Goal: Communication & Community: Answer question/provide support

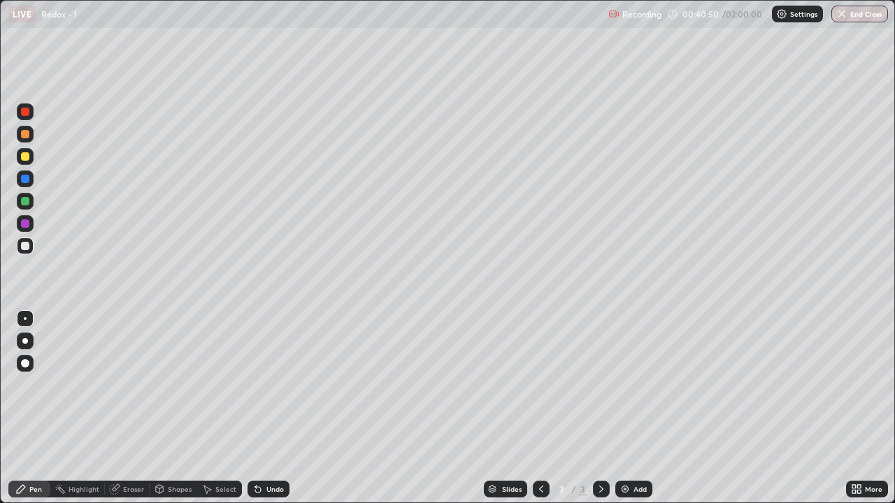
scroll to position [503, 895]
click at [270, 484] on div "Undo" at bounding box center [268, 489] width 42 height 17
click at [272, 489] on div "Undo" at bounding box center [274, 489] width 17 height 7
click at [275, 483] on div "Undo" at bounding box center [268, 489] width 42 height 17
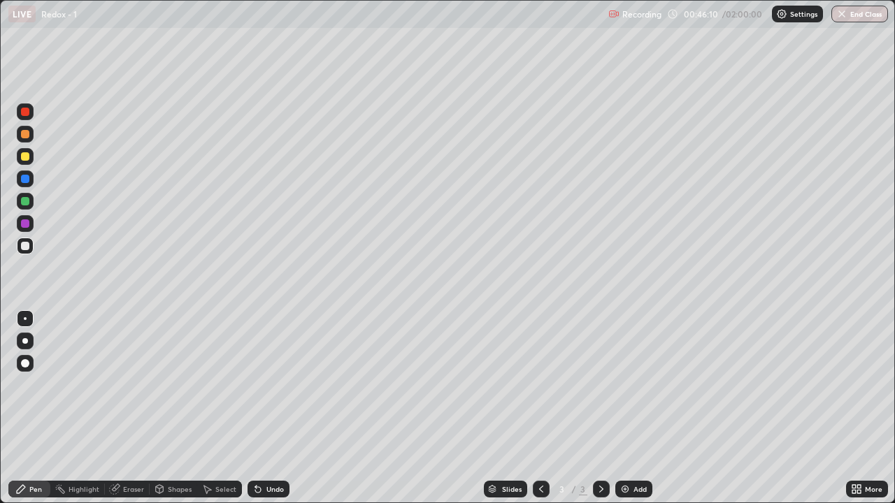
click at [275, 483] on div "Undo" at bounding box center [268, 489] width 42 height 17
click at [131, 491] on div "Eraser" at bounding box center [133, 489] width 21 height 7
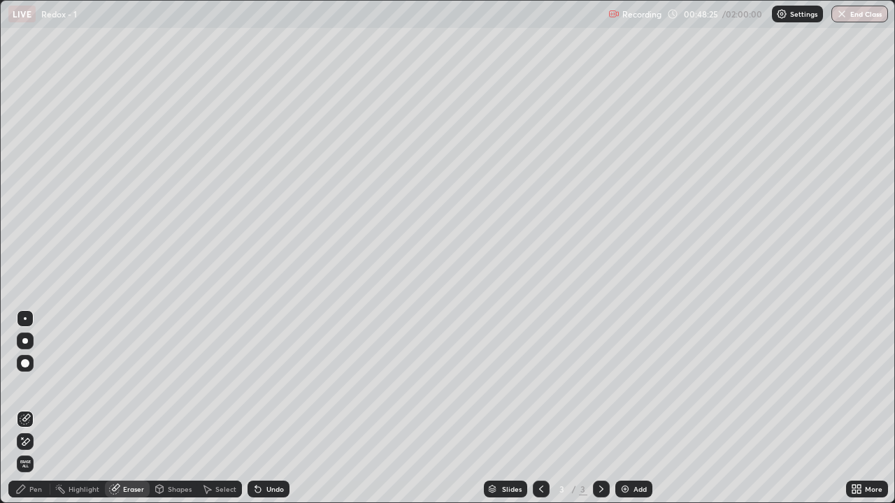
click at [29, 489] on div "Pen" at bounding box center [35, 489] width 13 height 7
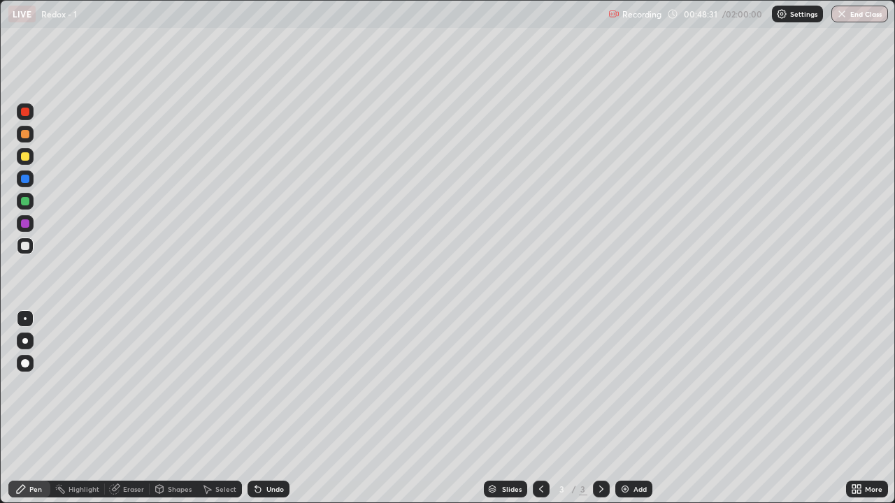
click at [263, 489] on div "Undo" at bounding box center [268, 489] width 42 height 17
click at [256, 490] on icon at bounding box center [258, 490] width 6 height 6
click at [263, 484] on div "Undo" at bounding box center [268, 489] width 42 height 17
click at [271, 483] on div "Undo" at bounding box center [268, 489] width 42 height 17
click at [135, 487] on div "Eraser" at bounding box center [133, 489] width 21 height 7
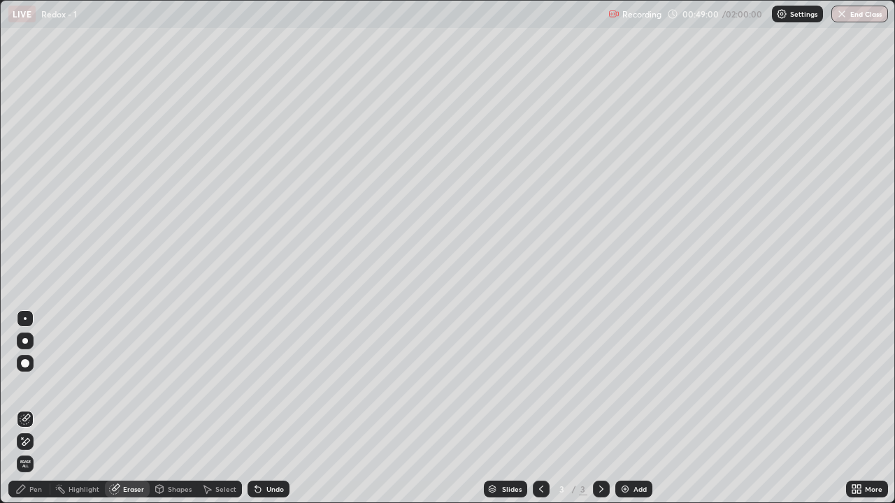
click at [36, 491] on div "Pen" at bounding box center [35, 489] width 13 height 7
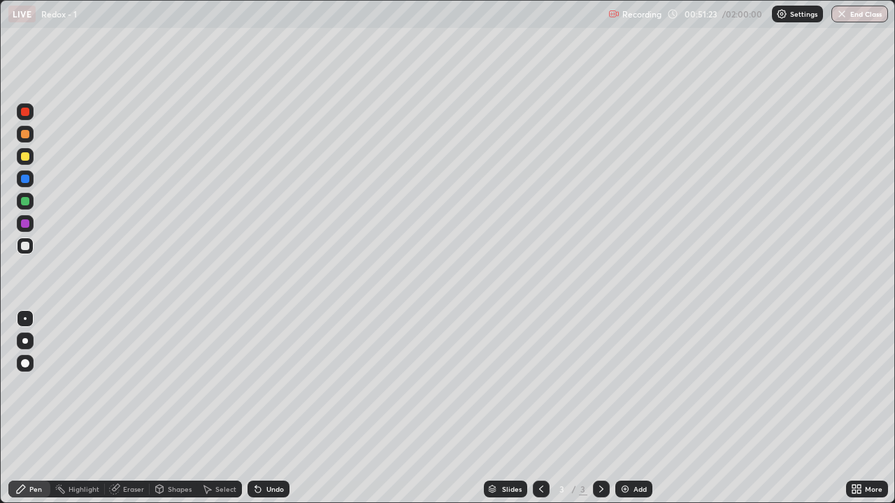
click at [622, 489] on img at bounding box center [624, 489] width 11 height 11
click at [628, 489] on img at bounding box center [624, 489] width 11 height 11
click at [539, 485] on icon at bounding box center [540, 489] width 11 height 11
click at [601, 485] on icon at bounding box center [601, 489] width 11 height 11
click at [131, 488] on div "Eraser" at bounding box center [133, 489] width 21 height 7
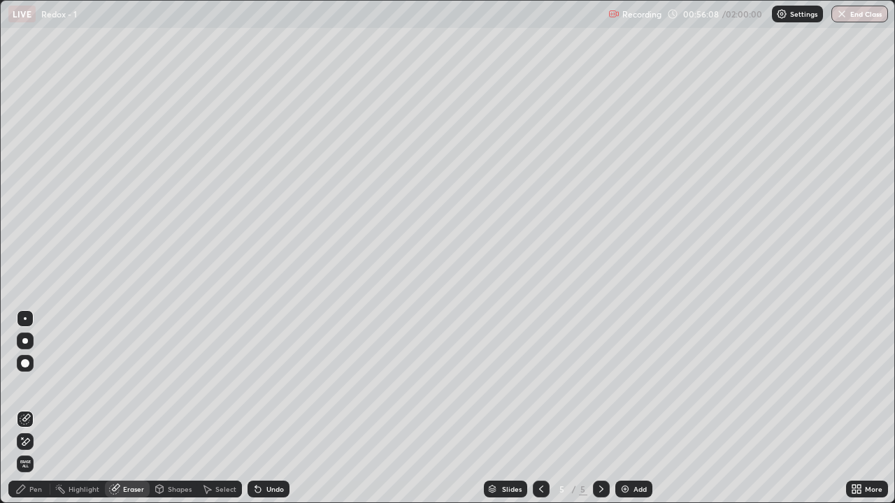
click at [22, 489] on icon at bounding box center [21, 489] width 8 height 8
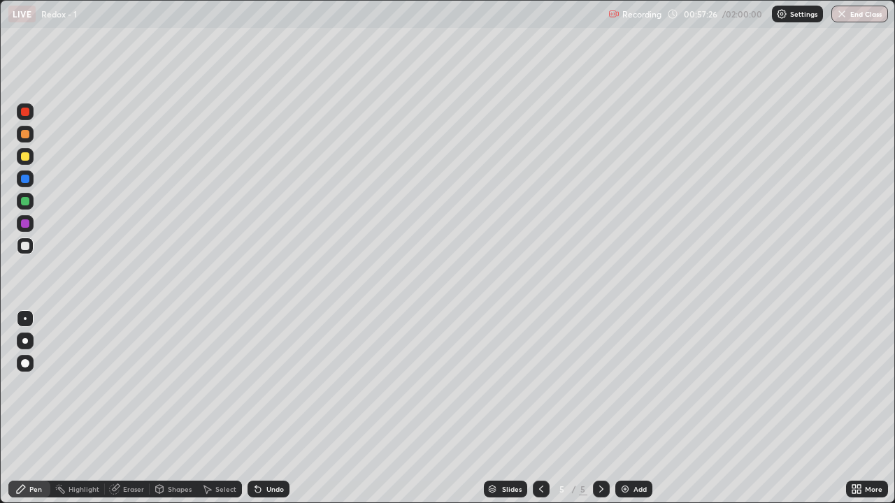
click at [269, 491] on div "Undo" at bounding box center [274, 489] width 17 height 7
click at [540, 487] on icon at bounding box center [540, 489] width 11 height 11
click at [600, 489] on icon at bounding box center [601, 489] width 11 height 11
click at [23, 154] on div at bounding box center [25, 156] width 8 height 8
click at [22, 178] on div at bounding box center [25, 179] width 8 height 8
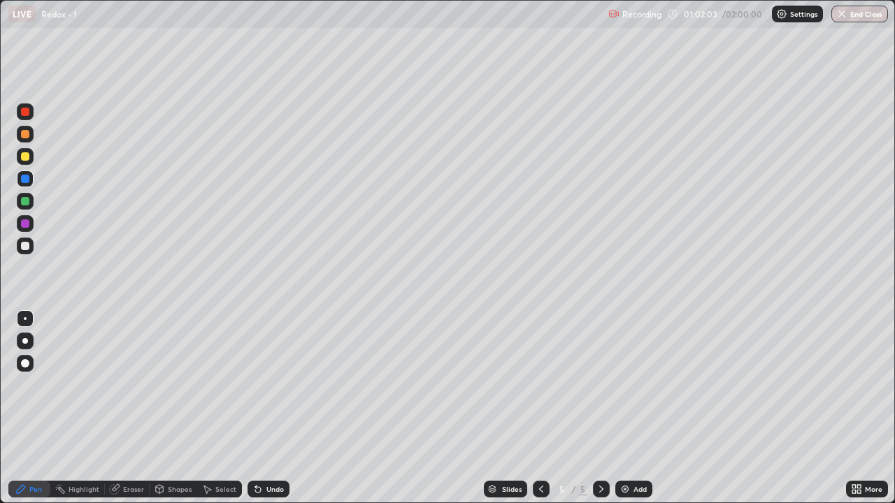
click at [23, 203] on div at bounding box center [25, 201] width 8 height 8
click at [22, 245] on div at bounding box center [25, 246] width 8 height 8
click at [255, 486] on icon at bounding box center [255, 486] width 1 height 1
click at [626, 491] on img at bounding box center [624, 489] width 11 height 11
click at [127, 487] on div "Eraser" at bounding box center [133, 489] width 21 height 7
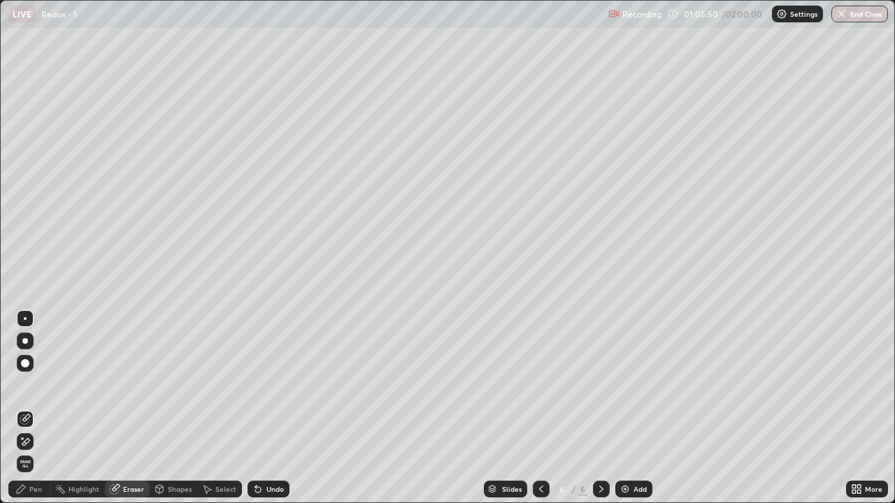
click at [38, 488] on div "Pen" at bounding box center [35, 489] width 13 height 7
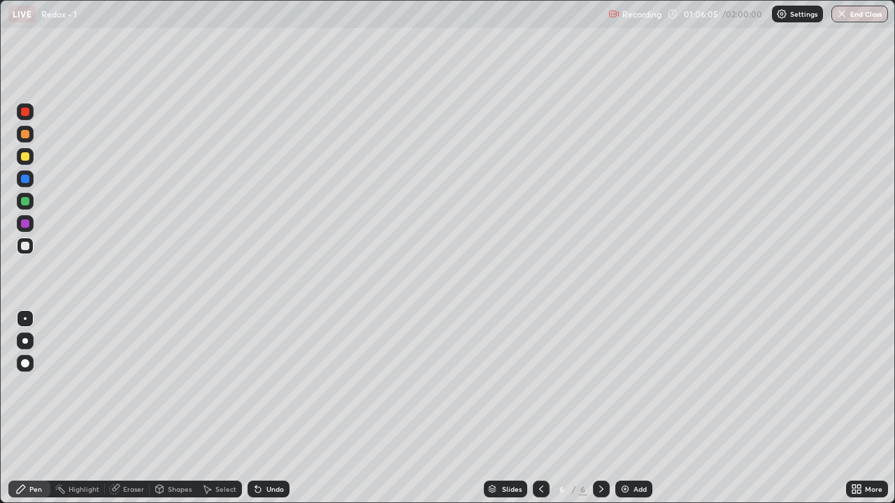
click at [26, 222] on div at bounding box center [25, 223] width 8 height 8
click at [22, 248] on div at bounding box center [25, 246] width 8 height 8
click at [26, 226] on div at bounding box center [25, 223] width 8 height 8
click at [24, 251] on div at bounding box center [25, 246] width 17 height 17
click at [26, 151] on div at bounding box center [25, 156] width 17 height 17
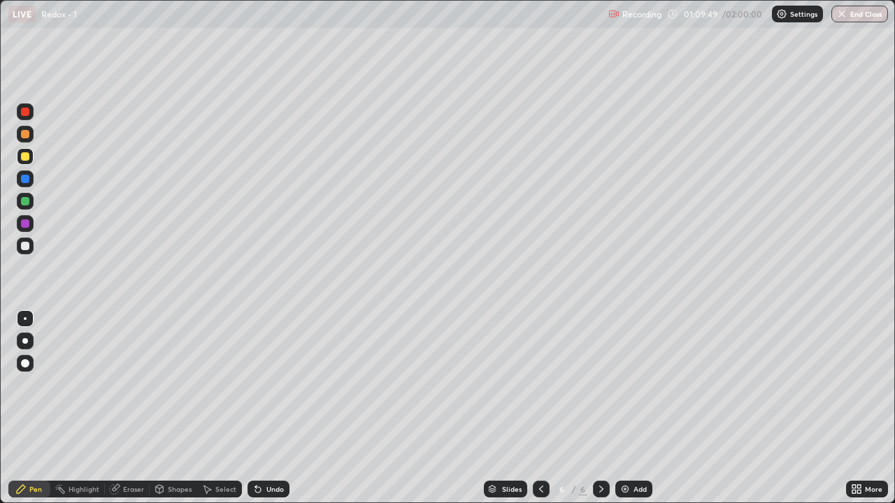
click at [266, 489] on div "Undo" at bounding box center [274, 489] width 17 height 7
click at [266, 482] on div "Undo" at bounding box center [268, 489] width 42 height 17
click at [625, 485] on img at bounding box center [624, 489] width 11 height 11
click at [25, 247] on div at bounding box center [25, 246] width 8 height 8
click at [540, 489] on icon at bounding box center [540, 489] width 11 height 11
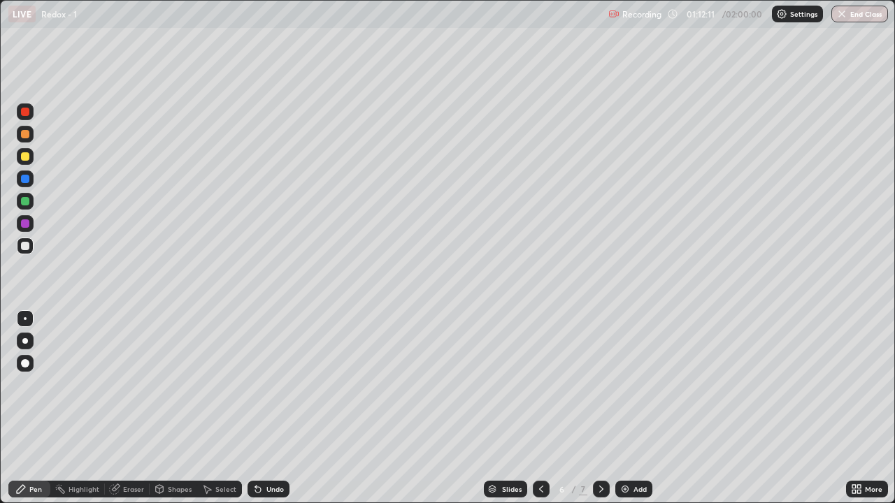
click at [540, 489] on icon at bounding box center [540, 489] width 11 height 11
click at [599, 492] on icon at bounding box center [601, 489] width 4 height 7
click at [600, 489] on icon at bounding box center [601, 489] width 11 height 11
click at [540, 488] on icon at bounding box center [540, 489] width 11 height 11
click at [540, 489] on icon at bounding box center [540, 489] width 11 height 11
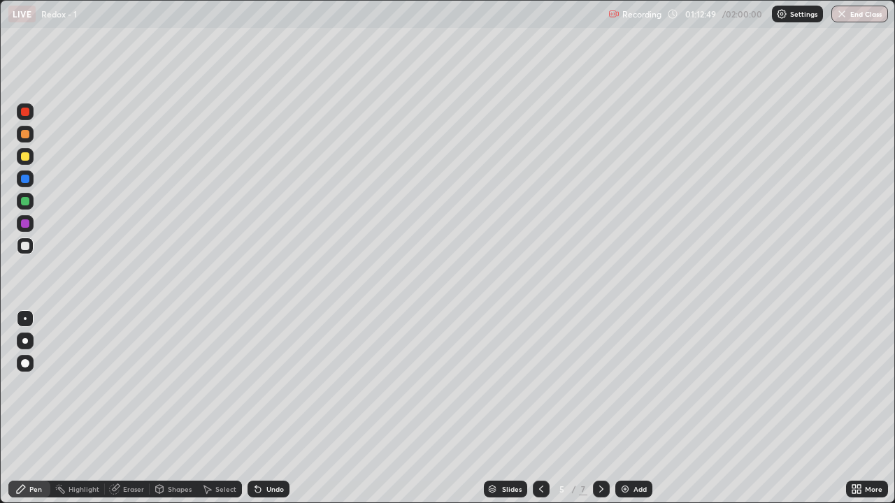
click at [540, 489] on icon at bounding box center [540, 489] width 11 height 11
click at [542, 484] on icon at bounding box center [540, 489] width 11 height 11
click at [279, 488] on div "Undo" at bounding box center [274, 489] width 17 height 7
click at [600, 489] on icon at bounding box center [601, 489] width 11 height 11
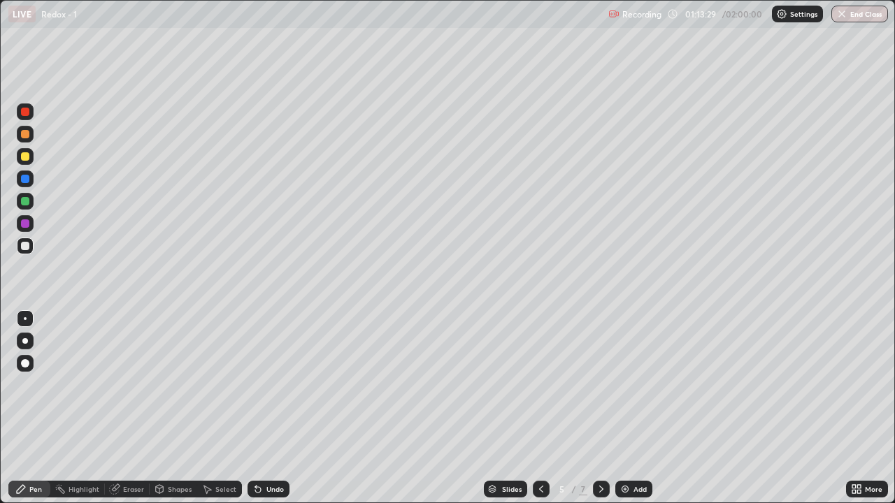
click at [600, 489] on icon at bounding box center [601, 489] width 4 height 7
click at [601, 490] on icon at bounding box center [601, 489] width 11 height 11
click at [516, 496] on div "Slides" at bounding box center [505, 489] width 43 height 17
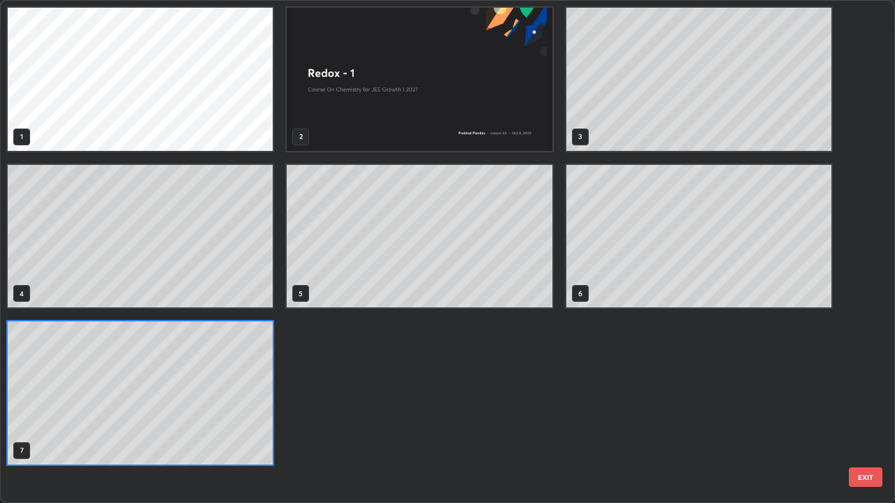
scroll to position [498, 886]
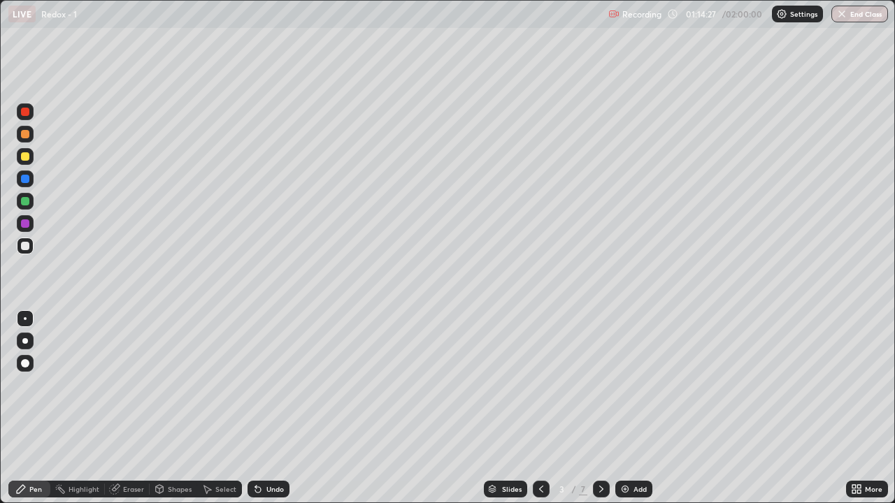
click at [20, 157] on div at bounding box center [25, 156] width 17 height 17
click at [600, 488] on icon at bounding box center [601, 489] width 11 height 11
click at [598, 488] on icon at bounding box center [601, 489] width 11 height 11
click at [600, 489] on icon at bounding box center [601, 489] width 11 height 11
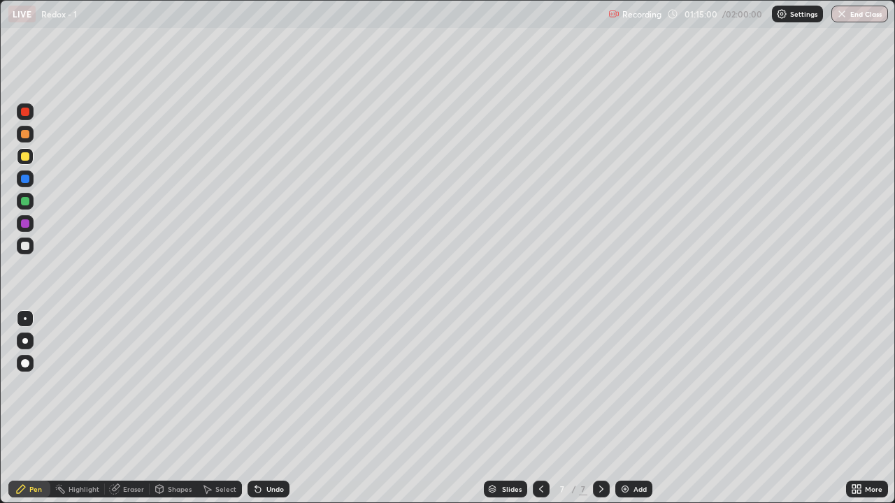
click at [25, 243] on div at bounding box center [25, 246] width 8 height 8
click at [255, 488] on icon at bounding box center [258, 490] width 6 height 6
click at [24, 156] on div at bounding box center [25, 156] width 8 height 8
click at [269, 489] on div "Undo" at bounding box center [274, 489] width 17 height 7
click at [24, 251] on div at bounding box center [25, 246] width 17 height 17
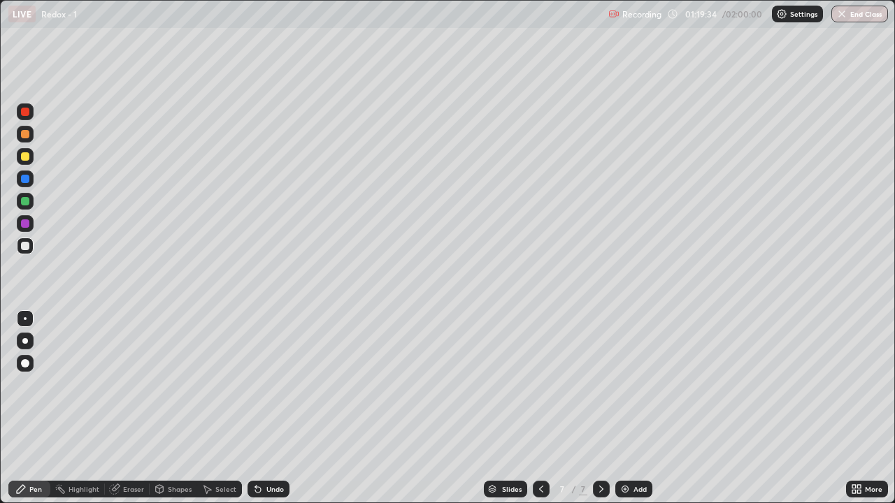
click at [268, 482] on div "Undo" at bounding box center [268, 489] width 42 height 17
click at [272, 486] on div "Undo" at bounding box center [274, 489] width 17 height 7
click at [128, 490] on div "Eraser" at bounding box center [133, 489] width 21 height 7
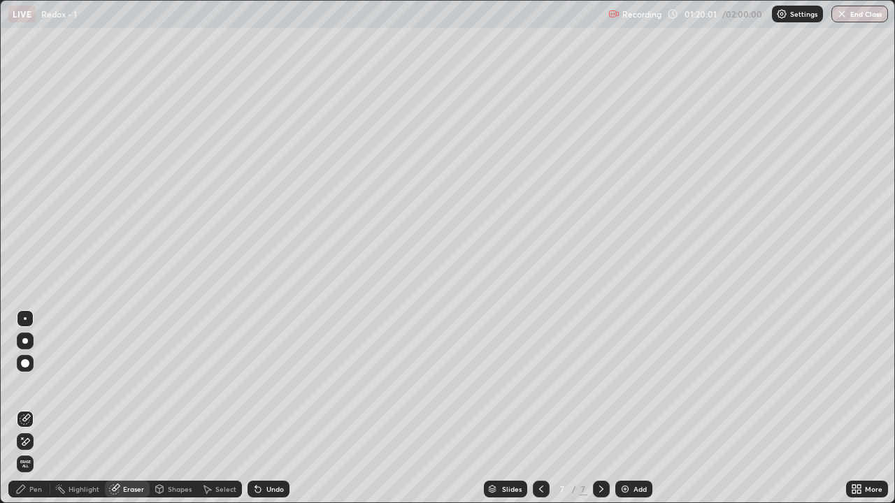
click at [43, 486] on div "Pen" at bounding box center [29, 489] width 42 height 17
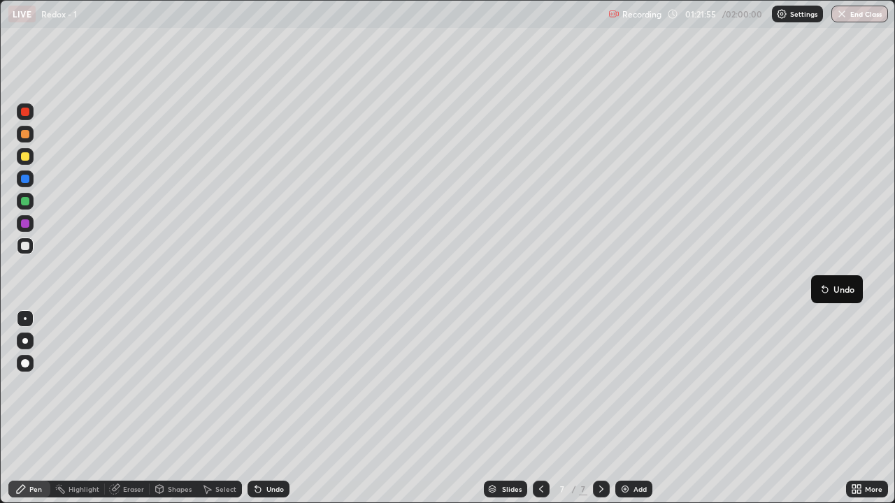
click at [27, 134] on div at bounding box center [25, 134] width 8 height 8
click at [623, 488] on img at bounding box center [624, 489] width 11 height 11
click at [24, 241] on div at bounding box center [25, 246] width 17 height 17
click at [261, 489] on icon at bounding box center [257, 489] width 11 height 11
click at [27, 249] on div at bounding box center [25, 246] width 8 height 8
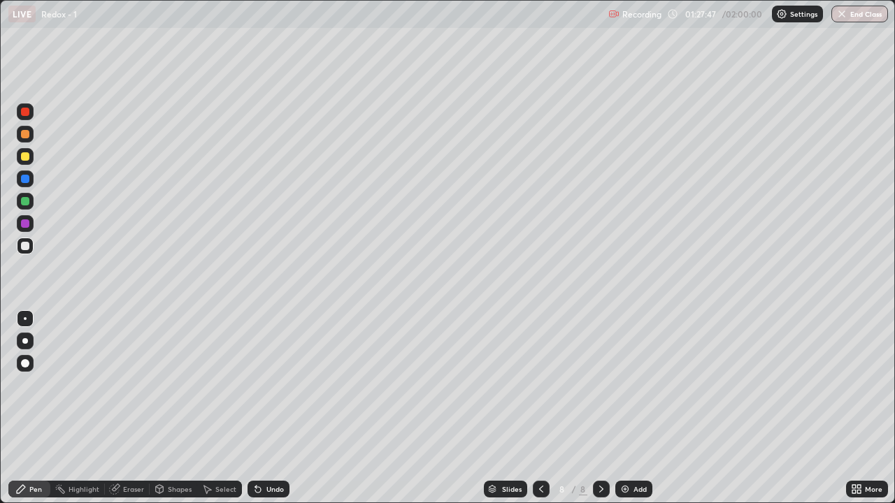
click at [540, 489] on icon at bounding box center [540, 489] width 11 height 11
click at [538, 492] on icon at bounding box center [540, 489] width 11 height 11
click at [600, 489] on icon at bounding box center [601, 489] width 11 height 11
click at [598, 484] on icon at bounding box center [601, 489] width 11 height 11
click at [540, 490] on icon at bounding box center [540, 489] width 11 height 11
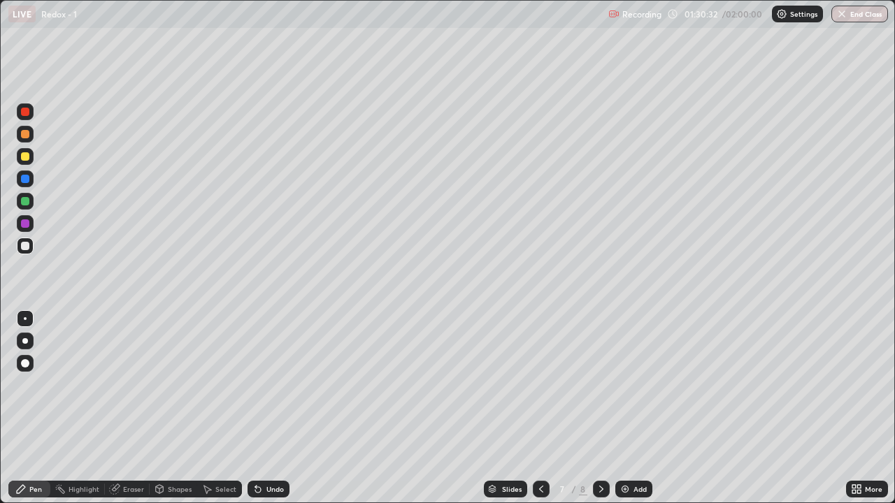
click at [540, 490] on icon at bounding box center [540, 489] width 11 height 11
click at [130, 489] on div "Eraser" at bounding box center [133, 489] width 21 height 7
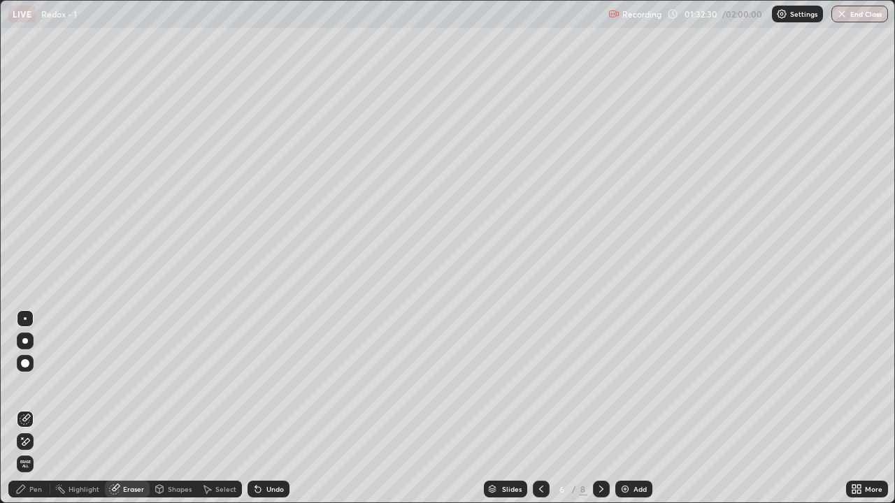
click at [29, 493] on div "Pen" at bounding box center [29, 489] width 42 height 17
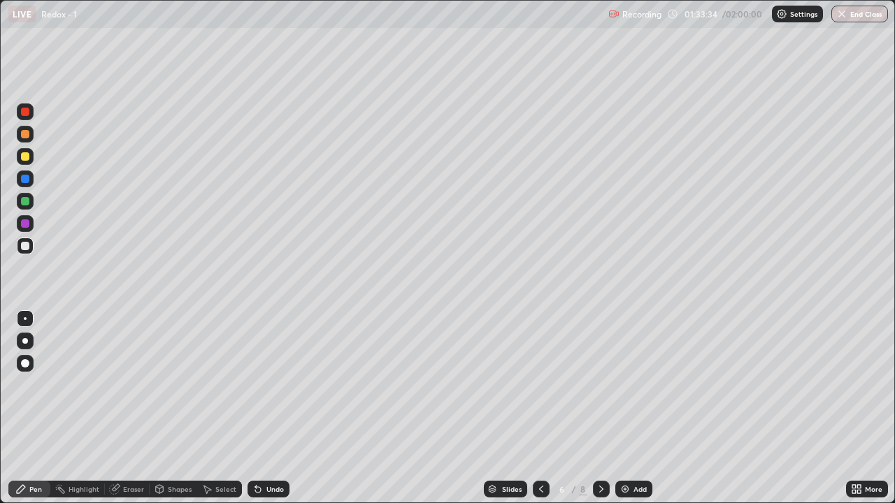
click at [26, 220] on div at bounding box center [25, 223] width 8 height 8
click at [25, 247] on div at bounding box center [25, 246] width 8 height 8
click at [126, 489] on div "Eraser" at bounding box center [133, 489] width 21 height 7
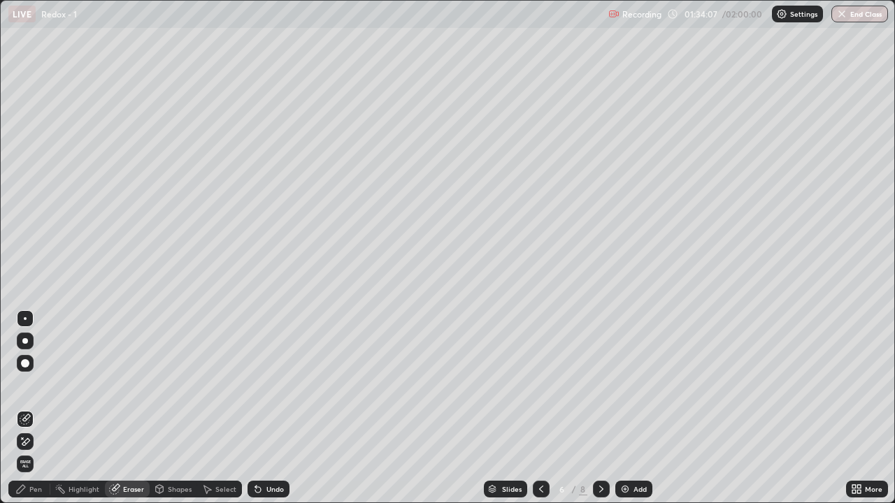
click at [26, 444] on icon at bounding box center [26, 441] width 8 height 7
click at [36, 495] on div "Pen" at bounding box center [29, 489] width 42 height 17
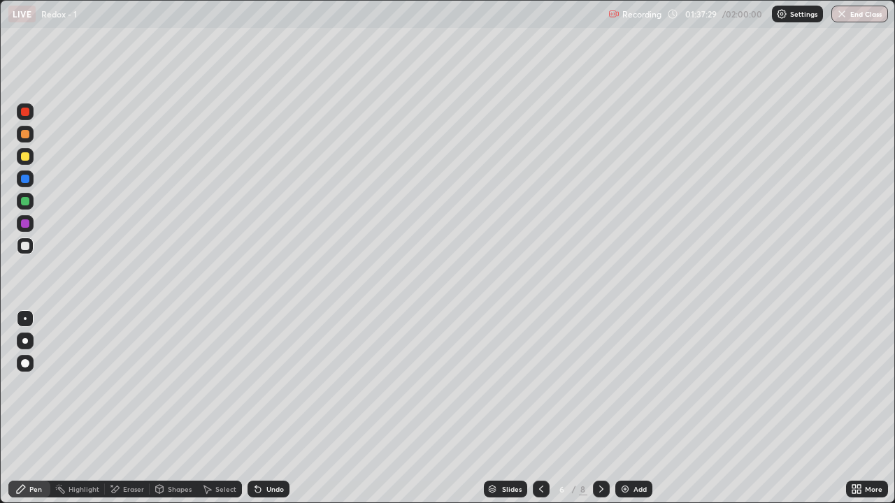
click at [516, 488] on div "Slides" at bounding box center [512, 489] width 20 height 7
click at [512, 486] on div "Slides" at bounding box center [512, 489] width 20 height 7
click at [508, 486] on div "Slides" at bounding box center [512, 489] width 20 height 7
click at [506, 486] on div "Slides" at bounding box center [512, 489] width 20 height 7
click at [621, 488] on img at bounding box center [624, 489] width 11 height 11
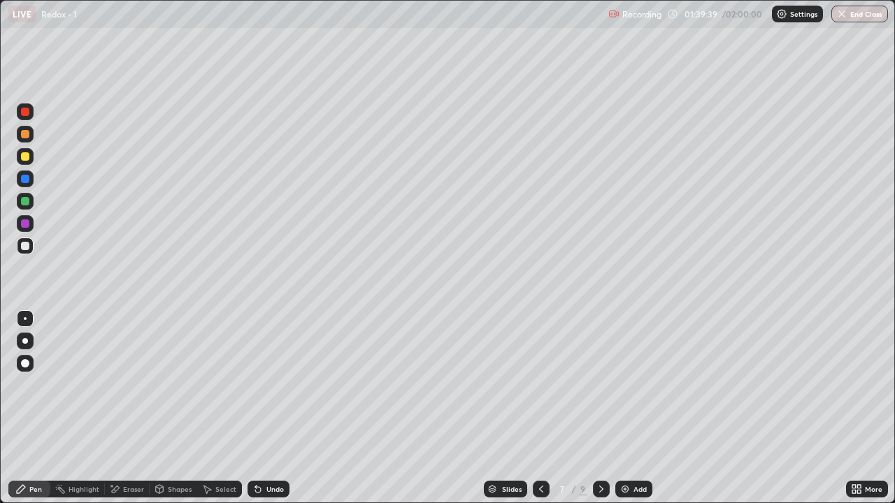
click at [266, 495] on div "Undo" at bounding box center [268, 489] width 42 height 17
click at [26, 201] on div at bounding box center [25, 201] width 8 height 8
click at [514, 491] on div "Slides" at bounding box center [512, 489] width 20 height 7
click at [626, 493] on img at bounding box center [624, 489] width 11 height 11
click at [33, 243] on div at bounding box center [25, 246] width 17 height 17
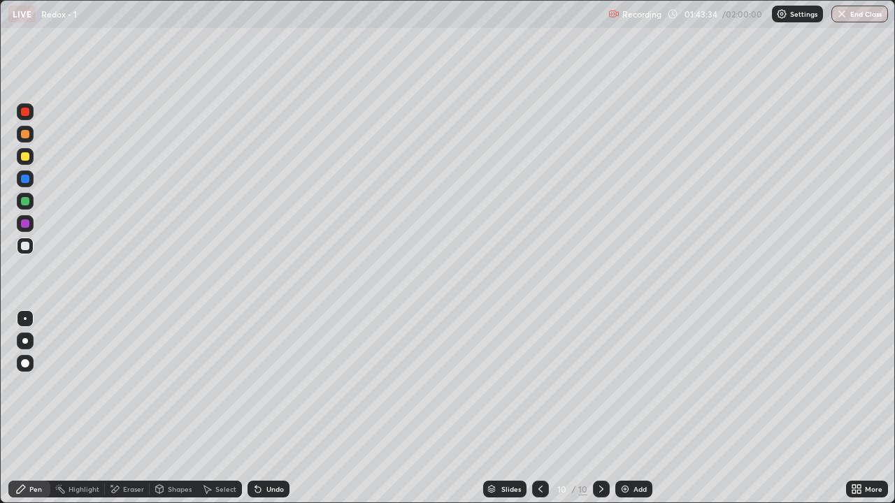
click at [268, 483] on div "Undo" at bounding box center [268, 489] width 42 height 17
click at [256, 488] on icon at bounding box center [258, 490] width 6 height 6
click at [626, 482] on div "Add" at bounding box center [633, 489] width 37 height 17
click at [260, 491] on icon at bounding box center [257, 489] width 11 height 11
click at [263, 486] on div "Undo" at bounding box center [268, 489] width 42 height 17
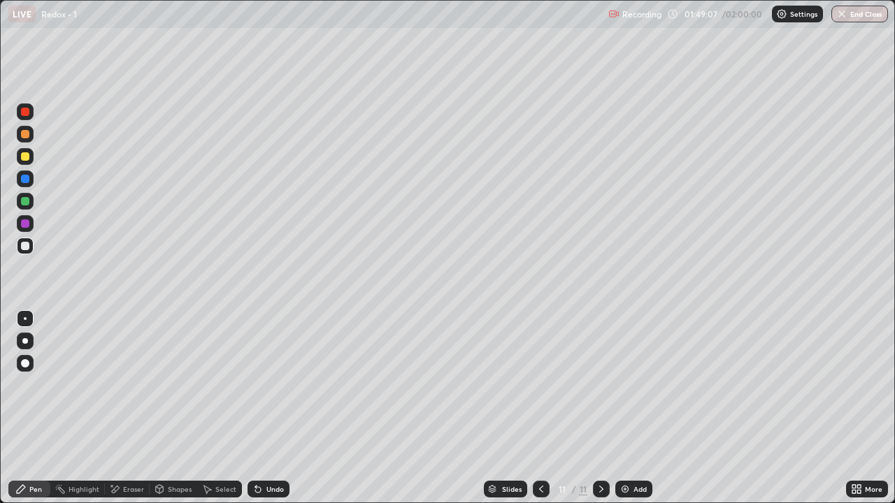
click at [255, 488] on icon at bounding box center [258, 490] width 6 height 6
click at [255, 486] on icon at bounding box center [255, 486] width 1 height 1
click at [134, 489] on div "Eraser" at bounding box center [133, 489] width 21 height 7
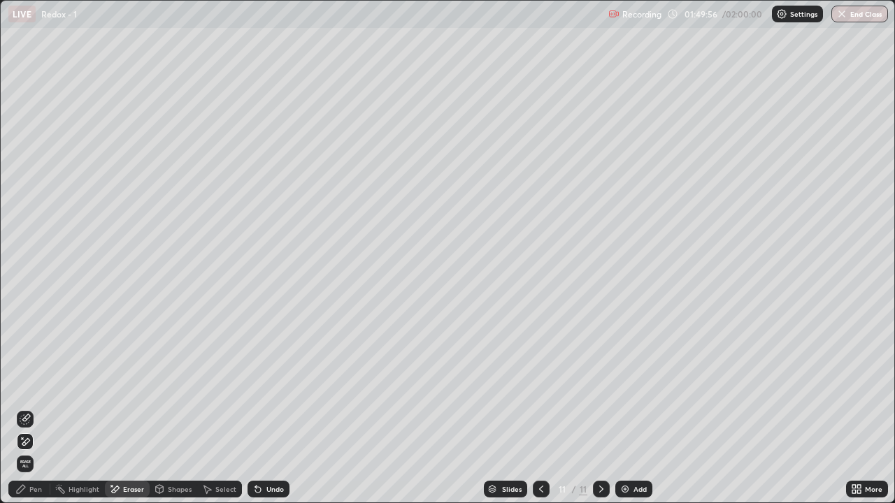
click at [23, 426] on div at bounding box center [25, 419] width 17 height 17
click at [281, 481] on div "Undo" at bounding box center [268, 489] width 42 height 17
click at [23, 495] on div "Pen" at bounding box center [29, 489] width 42 height 17
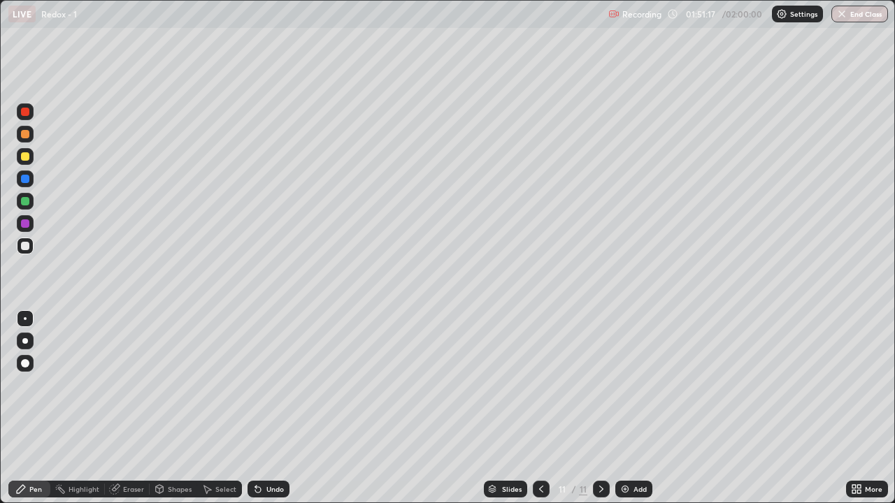
click at [25, 199] on div at bounding box center [25, 201] width 8 height 8
click at [24, 157] on div at bounding box center [25, 156] width 8 height 8
click at [27, 243] on div at bounding box center [25, 246] width 8 height 8
click at [854, 486] on icon at bounding box center [853, 486] width 3 height 3
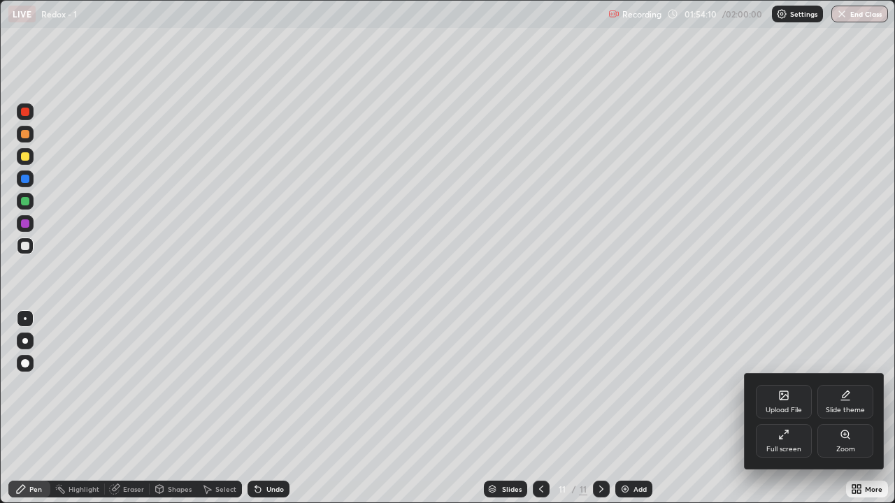
click at [781, 443] on div "Full screen" at bounding box center [784, 441] width 56 height 34
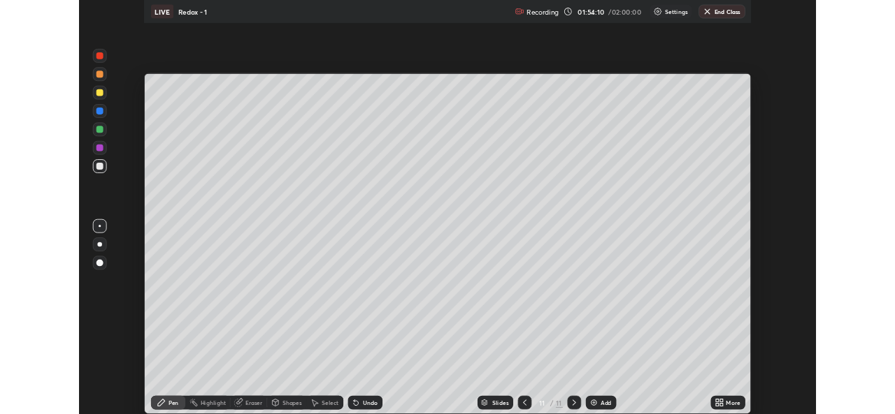
scroll to position [69481, 69000]
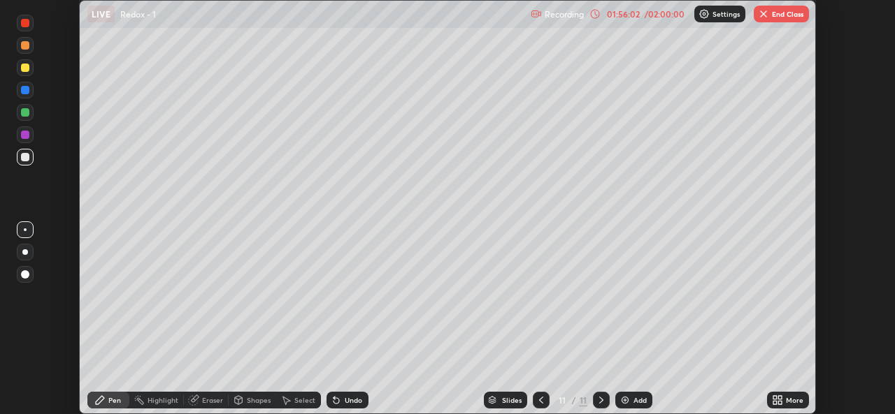
click at [505, 399] on div "Slides" at bounding box center [512, 400] width 20 height 7
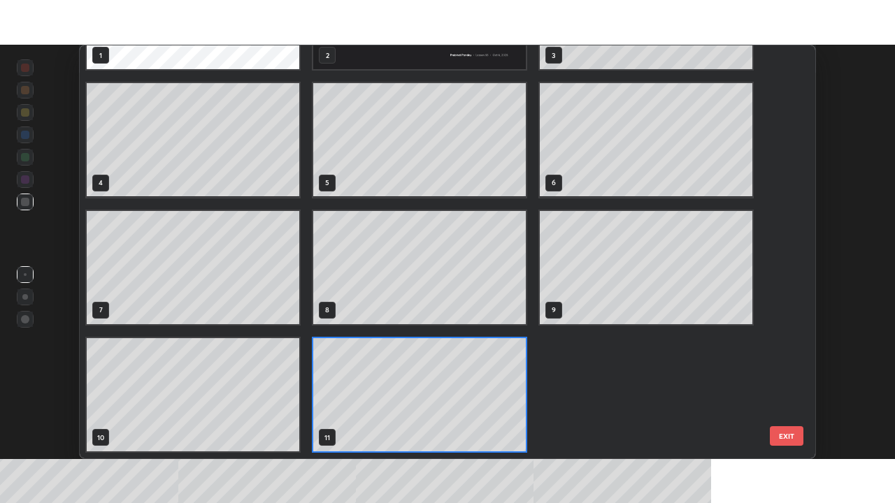
scroll to position [0, 0]
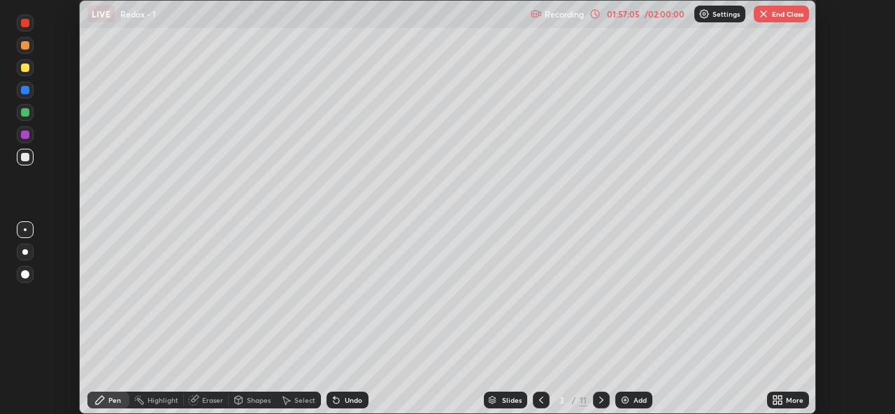
click at [778, 396] on icon at bounding box center [779, 397] width 3 height 3
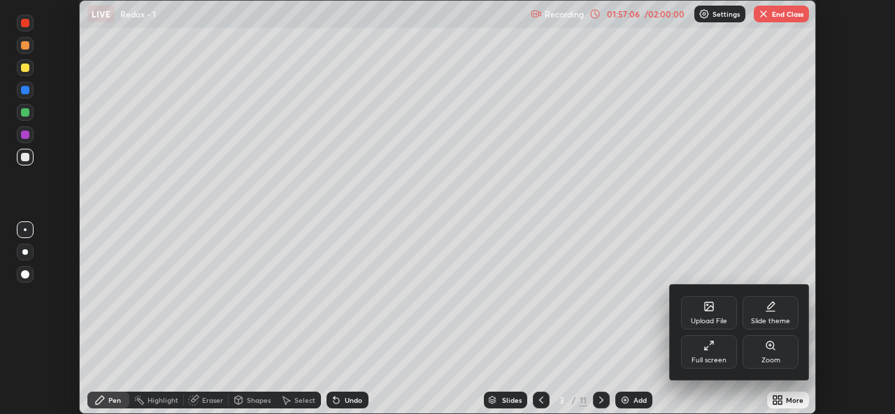
click at [710, 355] on div "Full screen" at bounding box center [709, 352] width 56 height 34
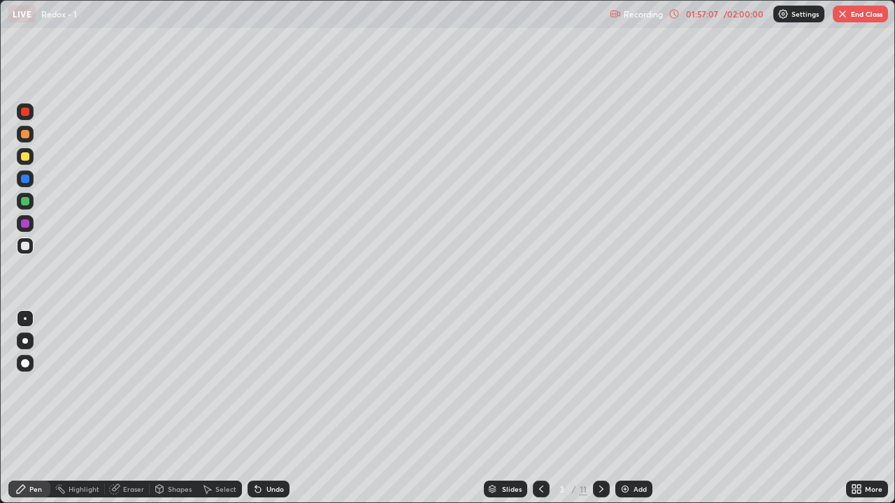
scroll to position [503, 895]
click at [598, 491] on icon at bounding box center [601, 489] width 11 height 11
click at [600, 489] on icon at bounding box center [601, 489] width 11 height 11
click at [605, 486] on div at bounding box center [601, 489] width 17 height 17
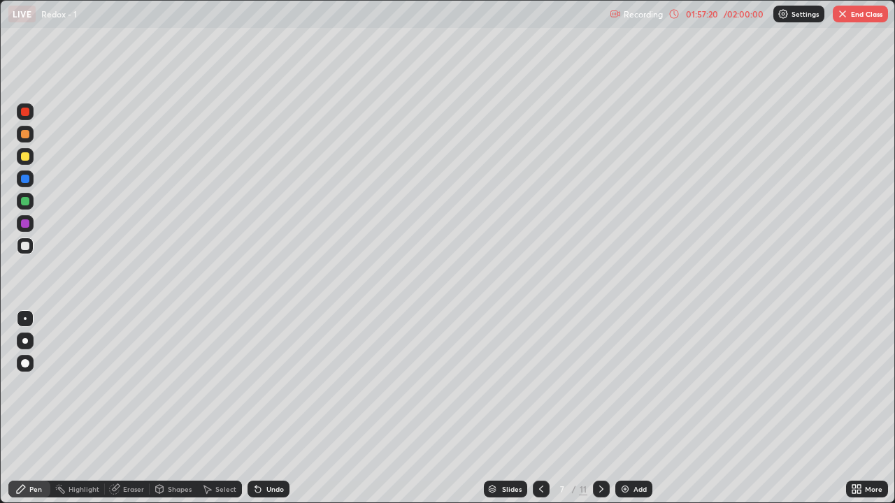
click at [600, 489] on icon at bounding box center [601, 489] width 11 height 11
click at [607, 482] on div at bounding box center [601, 489] width 17 height 28
click at [601, 488] on icon at bounding box center [601, 489] width 11 height 11
click at [600, 489] on icon at bounding box center [601, 489] width 11 height 11
click at [863, 15] on button "End Class" at bounding box center [859, 14] width 55 height 17
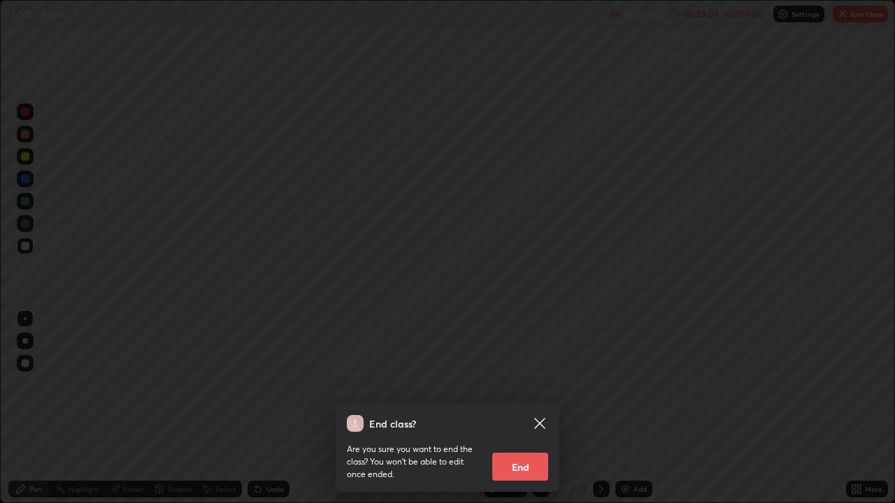
click at [518, 463] on button "End" at bounding box center [520, 467] width 56 height 28
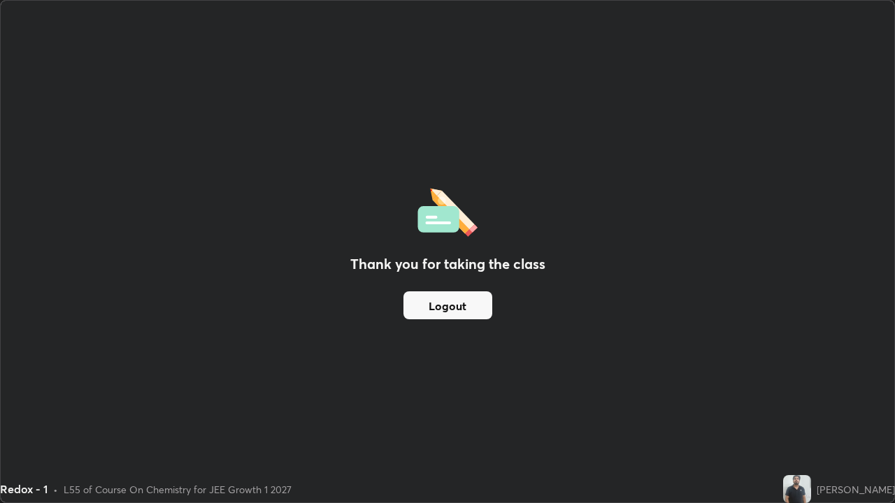
click at [466, 310] on button "Logout" at bounding box center [447, 305] width 89 height 28
